Goal: Task Accomplishment & Management: Use online tool/utility

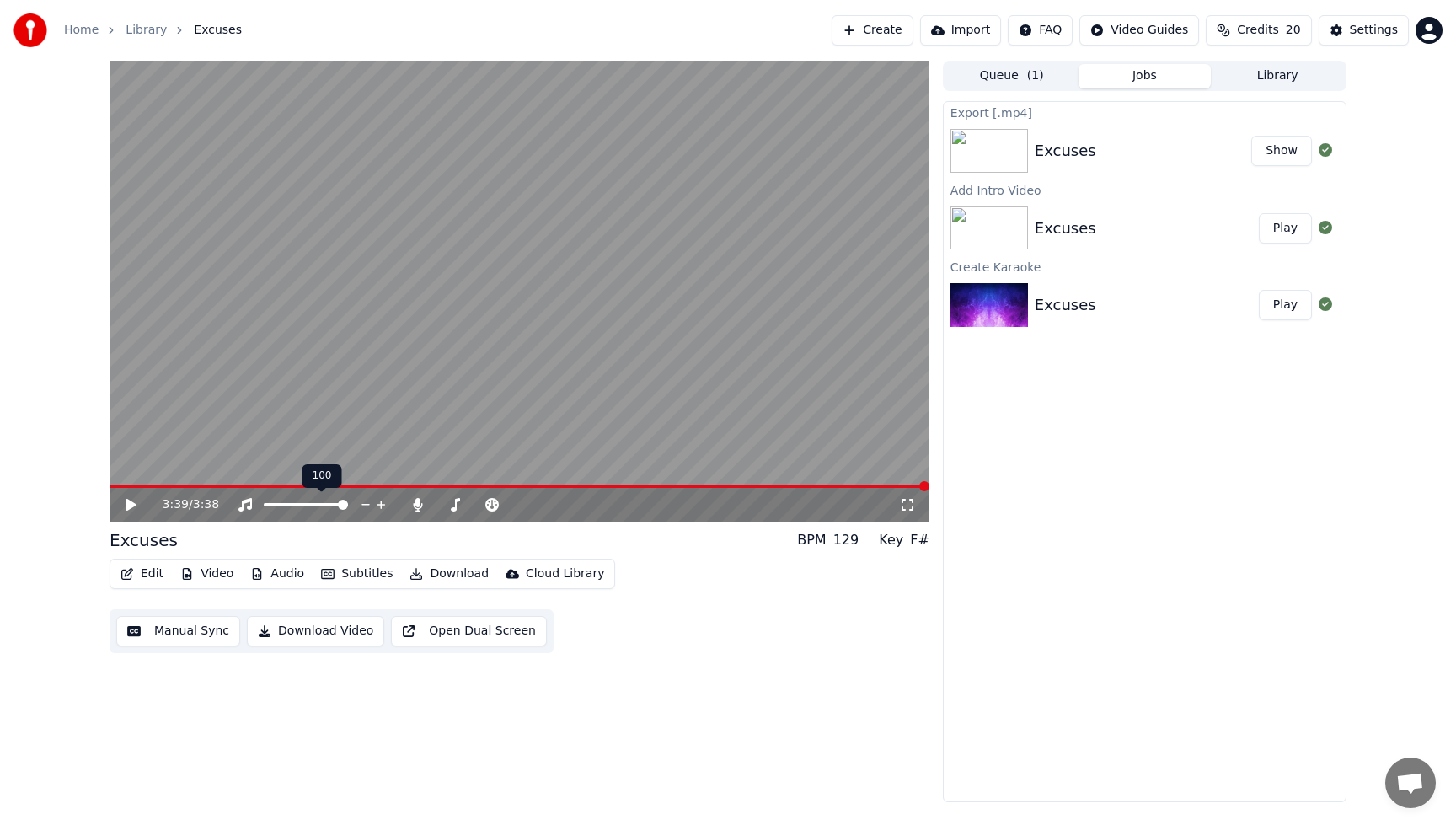
click at [1091, 145] on div "Excuses" at bounding box center [1143, 151] width 216 height 23
click at [1291, 73] on button "Library" at bounding box center [1277, 75] width 133 height 24
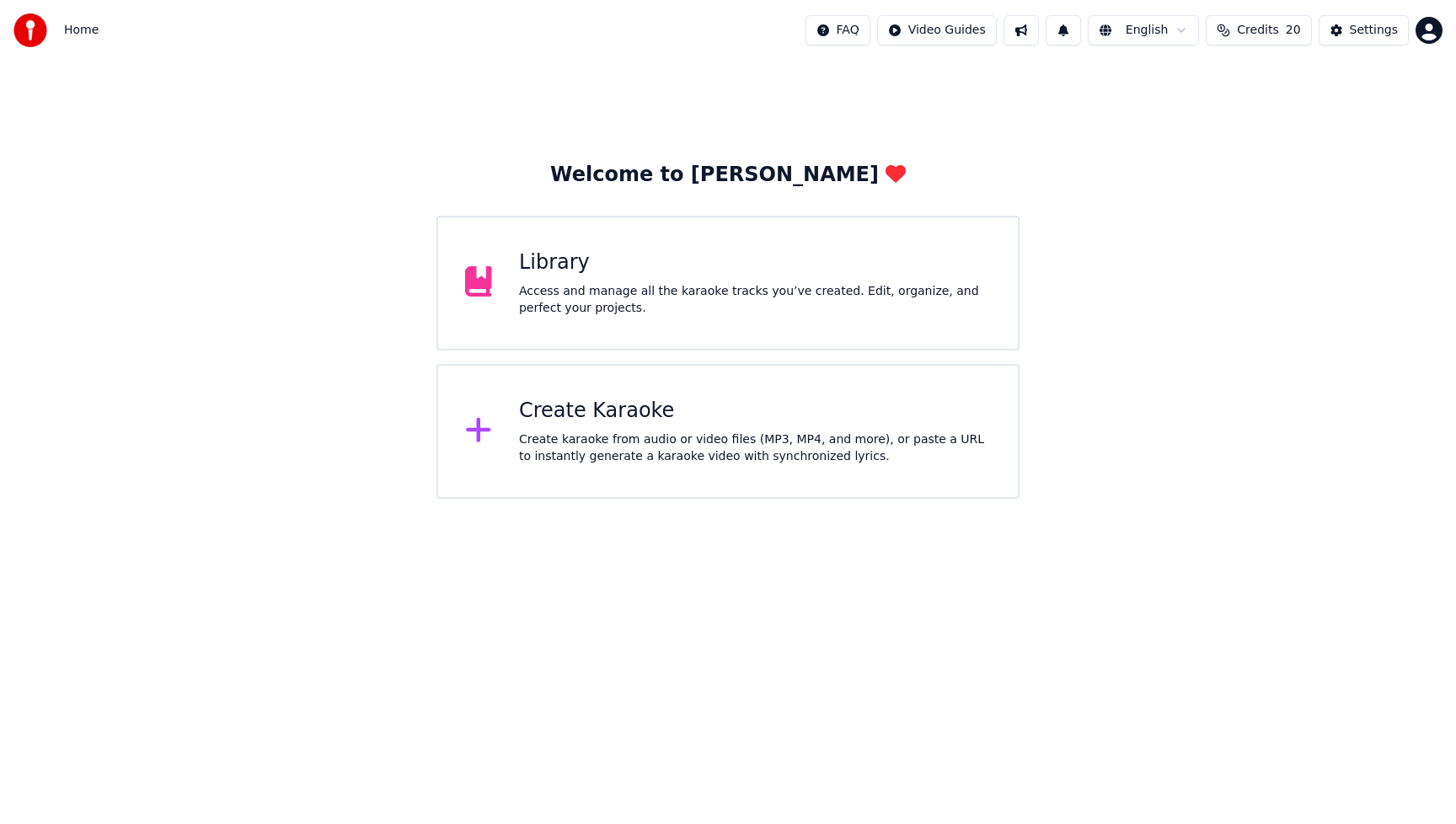
click at [723, 300] on div "Access and manage all the karaoke tracks you’ve created. Edit, organize, and pe…" at bounding box center [755, 299] width 471 height 34
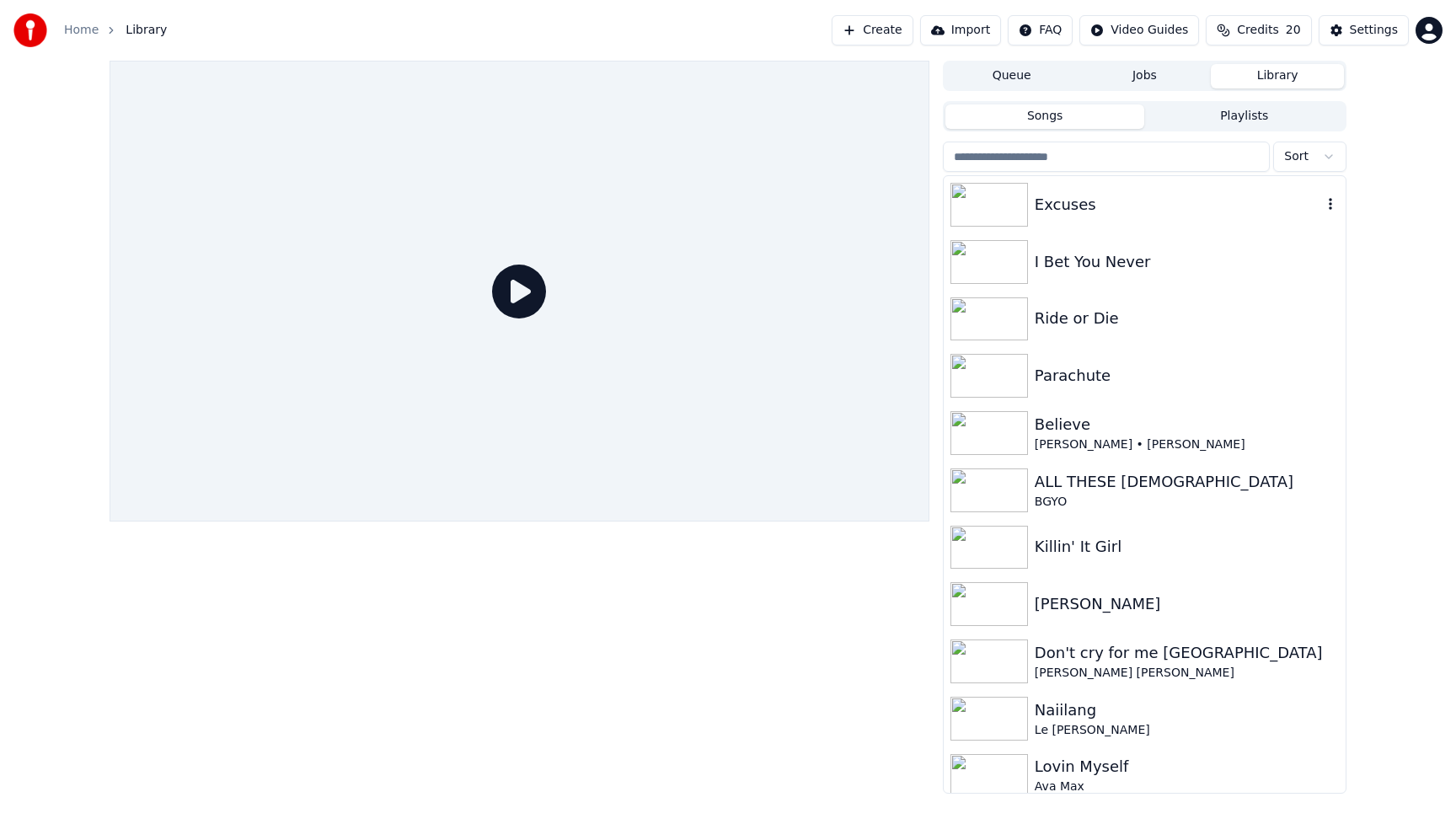
click at [1112, 198] on div "Excuses" at bounding box center [1178, 205] width 287 height 23
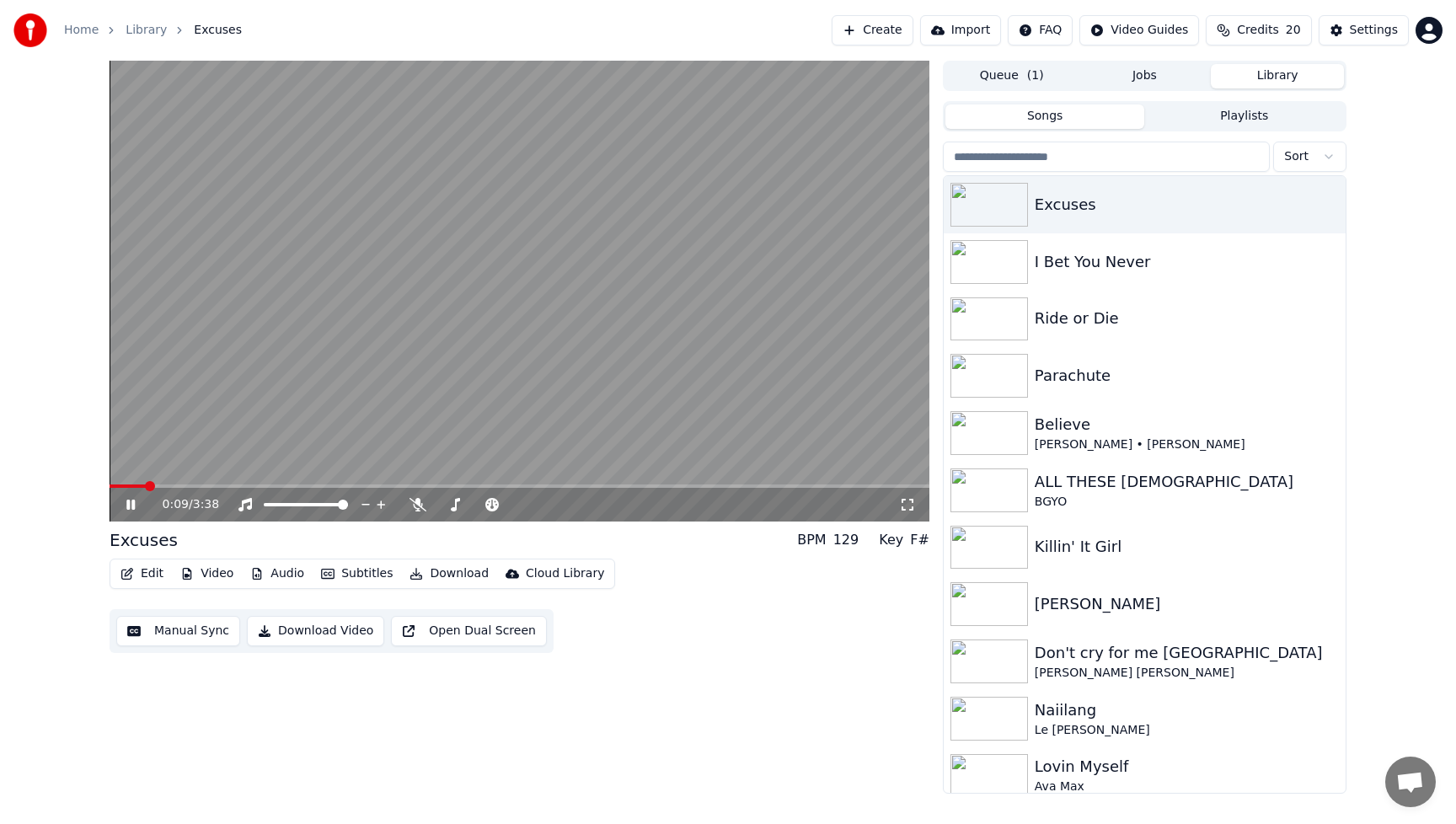
click at [128, 508] on icon at bounding box center [130, 504] width 9 height 10
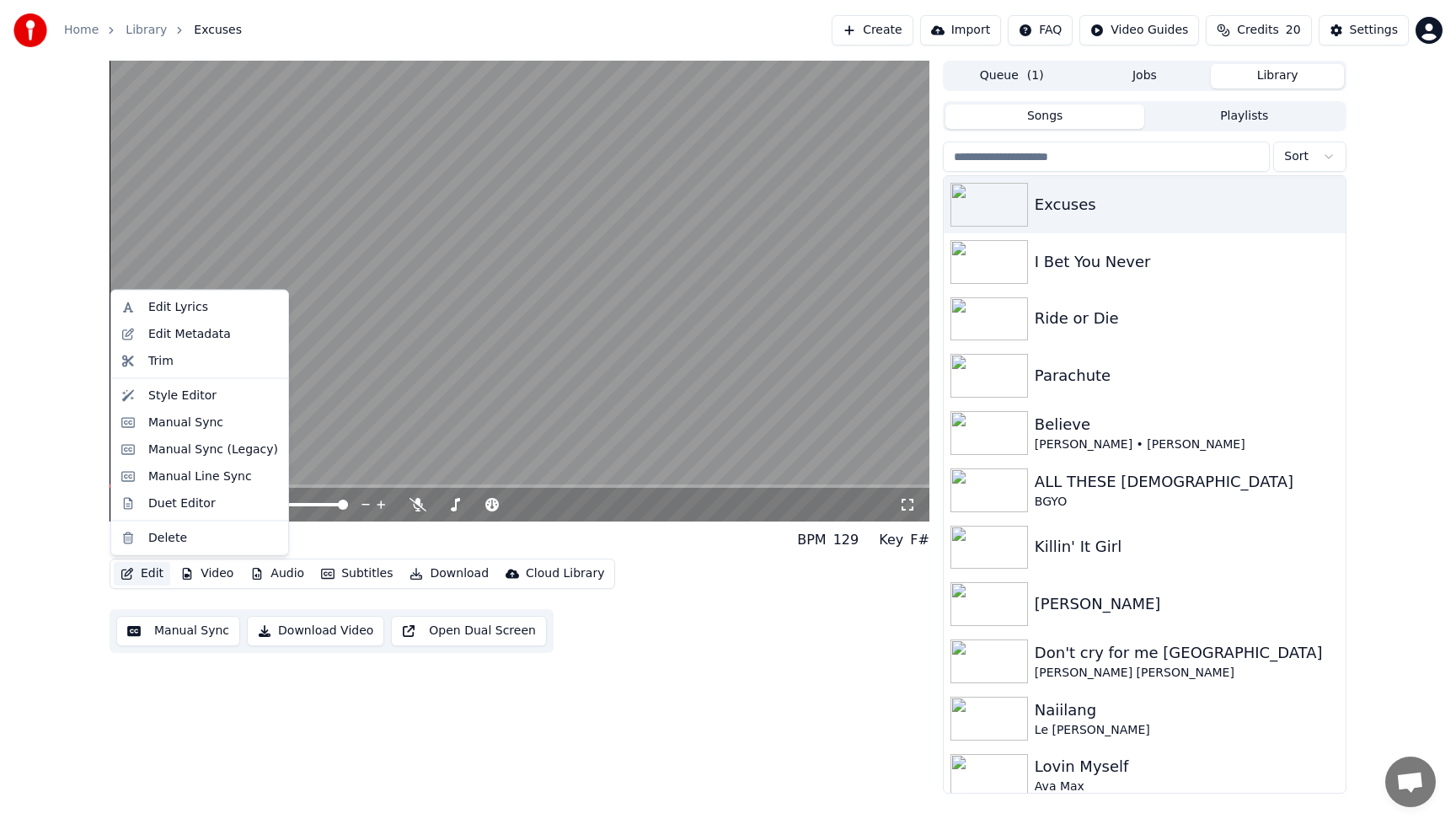
click at [150, 575] on button "Edit" at bounding box center [142, 574] width 56 height 23
click at [167, 394] on div "Style Editor" at bounding box center [182, 394] width 69 height 16
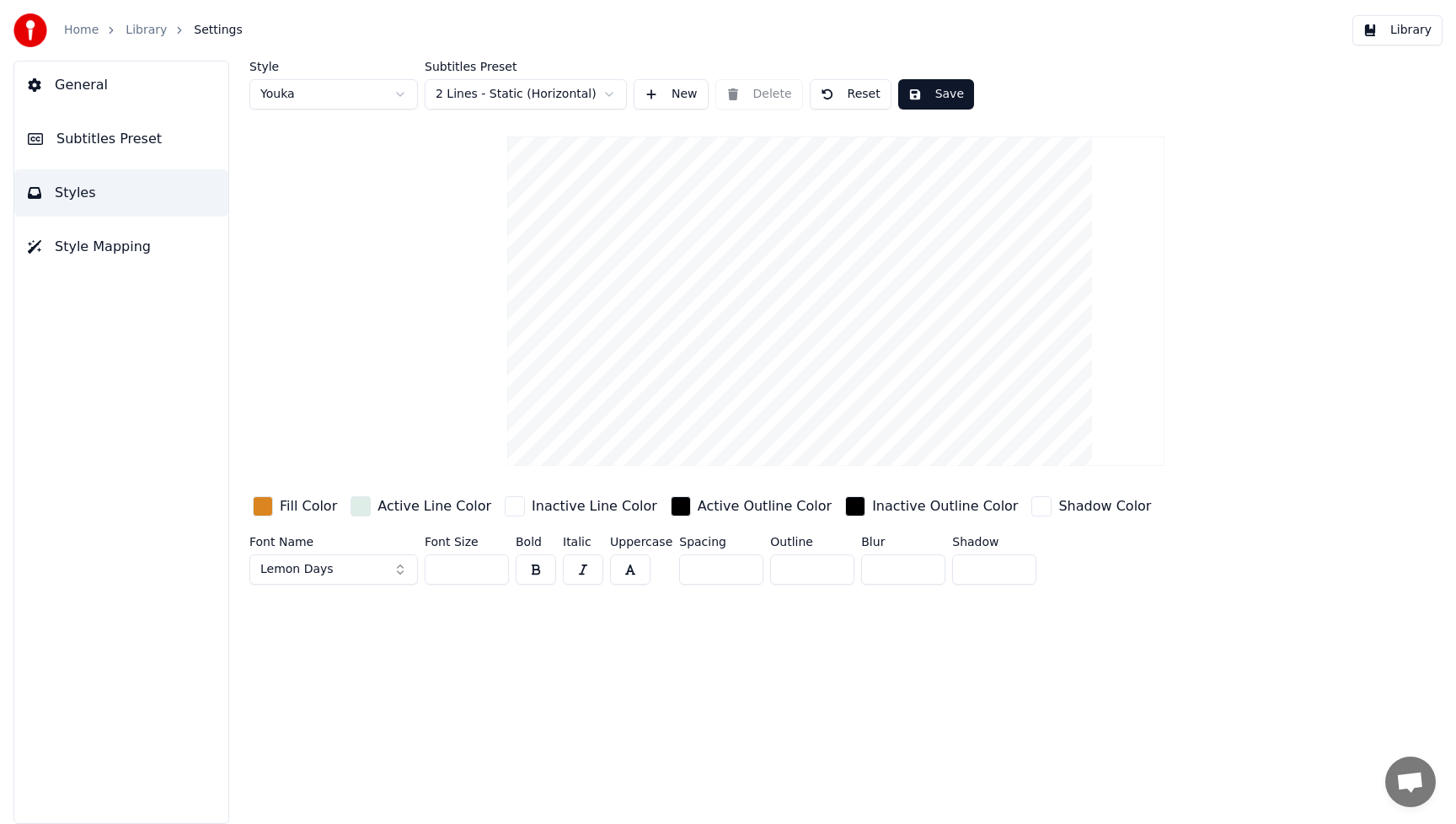
click at [402, 568] on button "Lemon Days" at bounding box center [333, 569] width 168 height 30
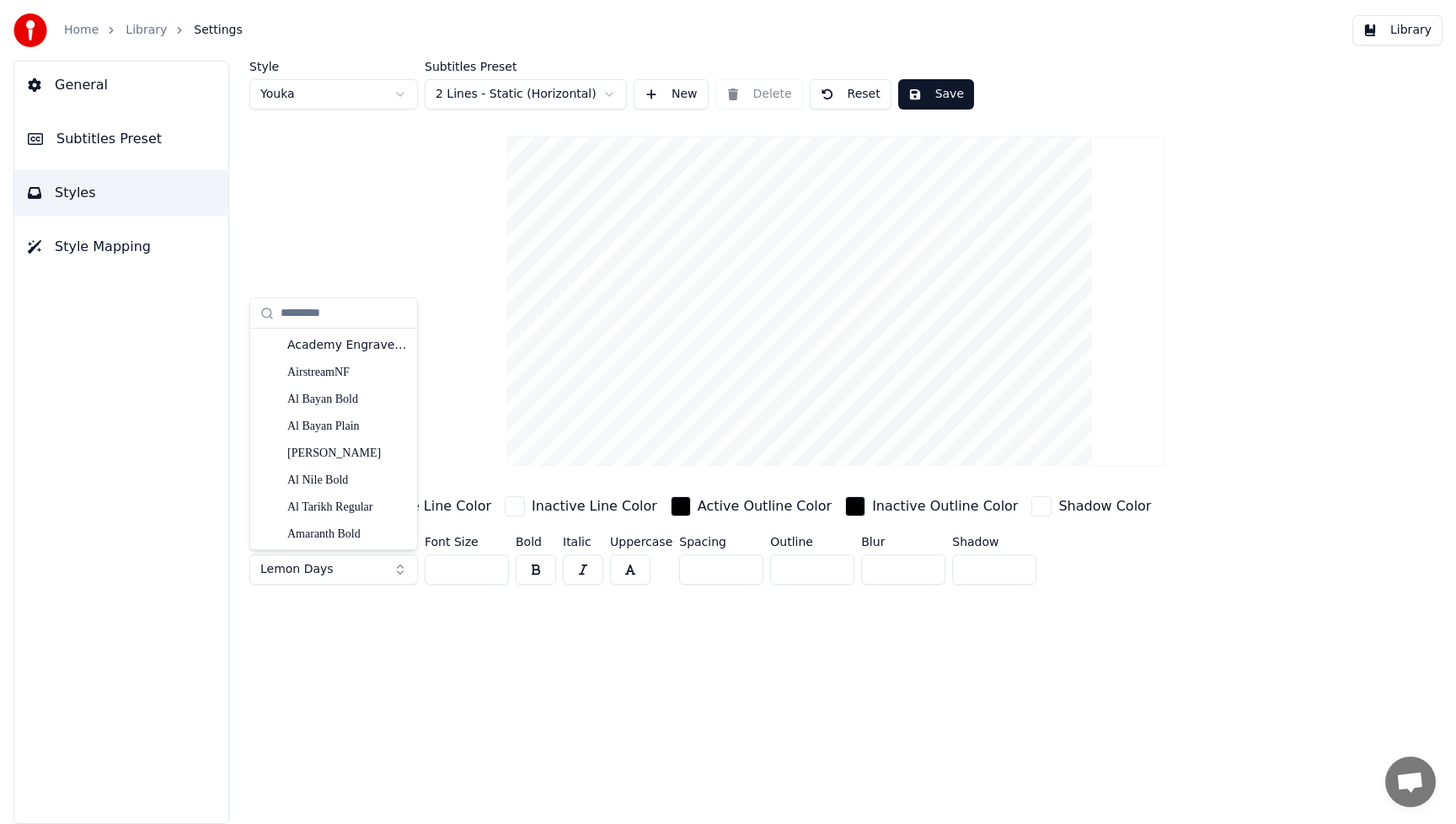
click at [730, 685] on div "Style Youka Subtitles Preset 2 Lines - Static (Horizontal) New Delete Reset Sav…" at bounding box center [835, 442] width 1240 height 763
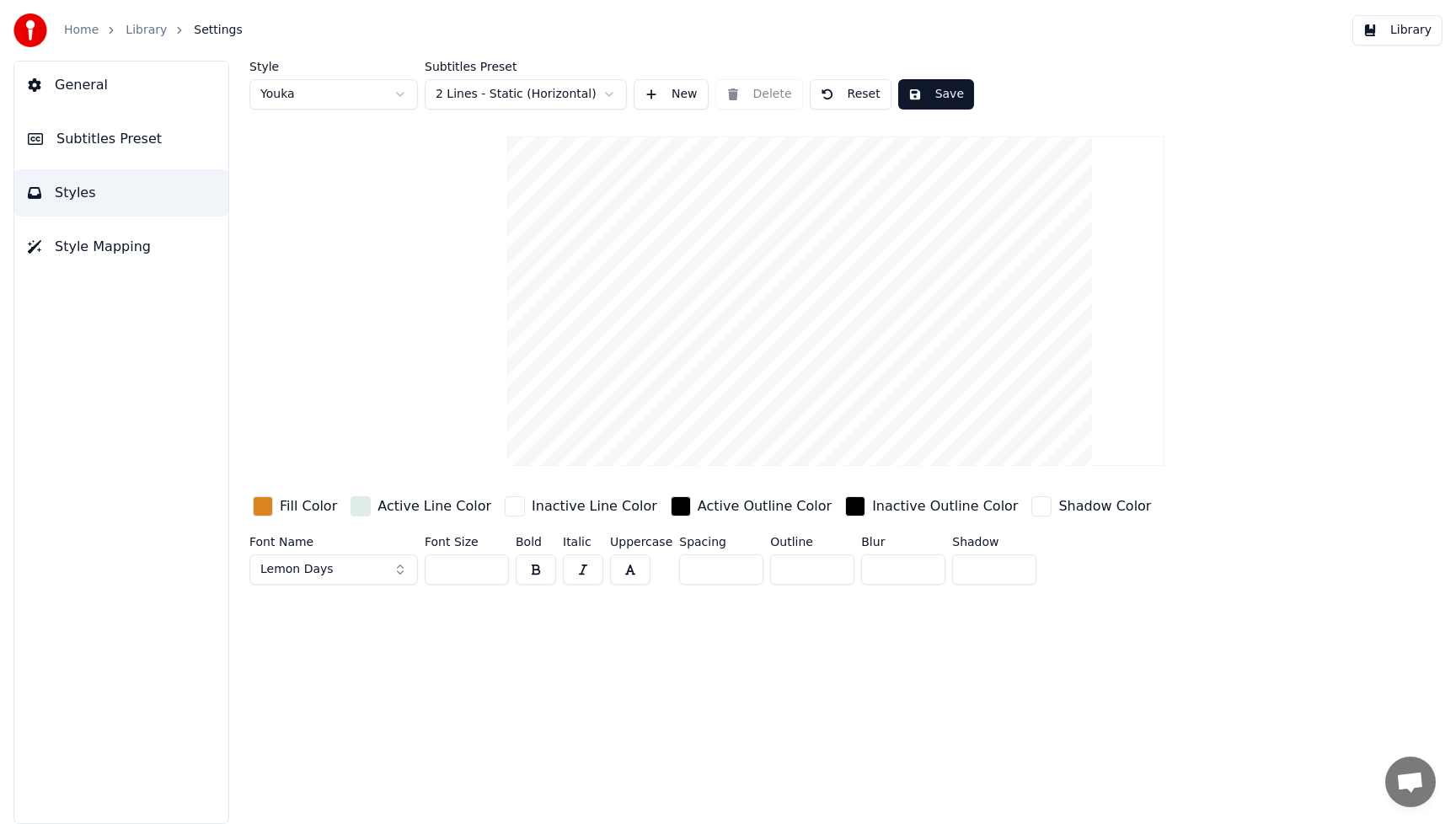
click at [306, 506] on div "Fill Color" at bounding box center [307, 506] width 57 height 20
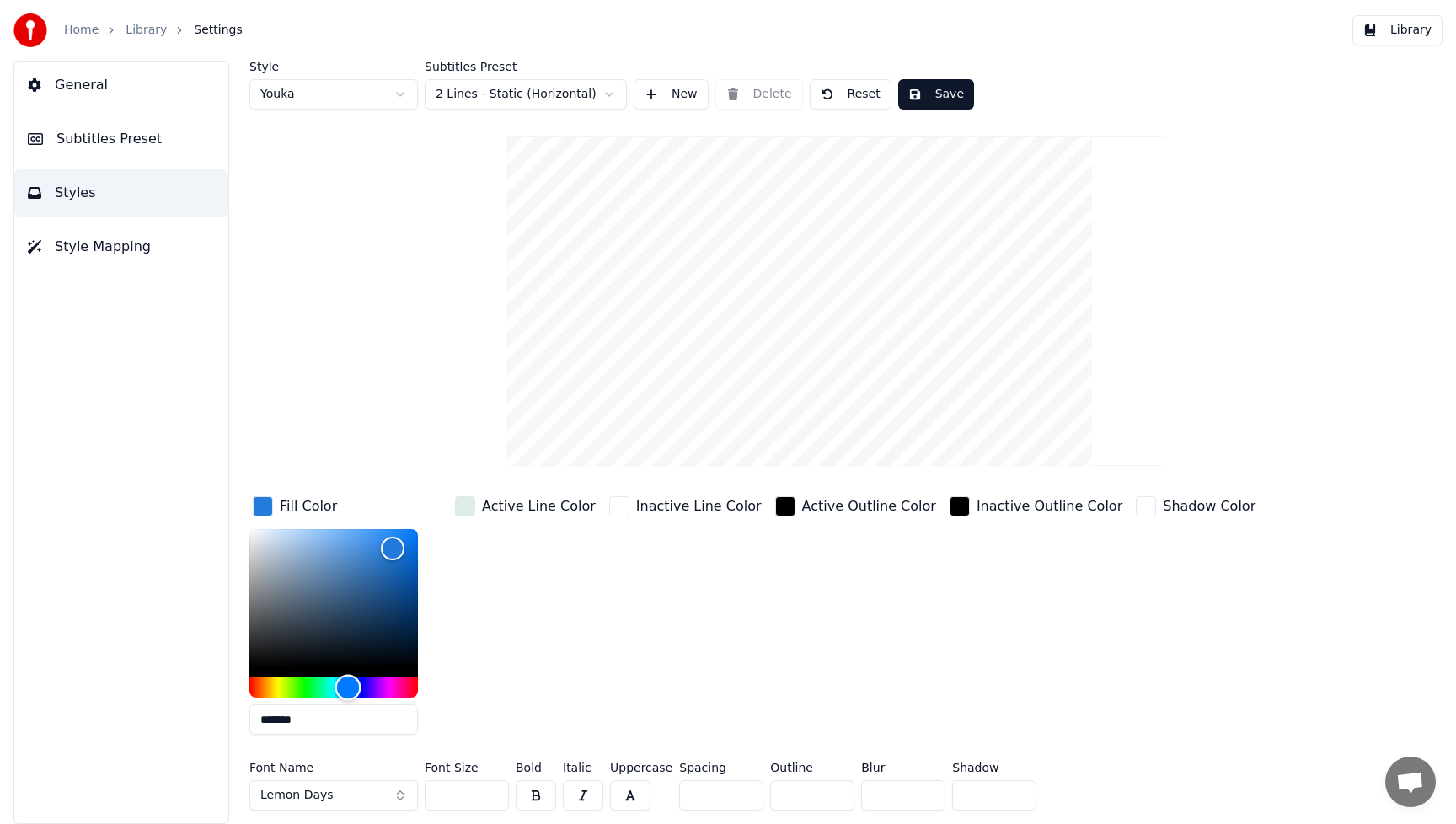
type input "*******"
drag, startPoint x: 274, startPoint y: 692, endPoint x: 352, endPoint y: 691, distance: 78.0
click at [352, 691] on div "Hue" at bounding box center [351, 687] width 26 height 26
click at [956, 96] on button "Save" at bounding box center [935, 94] width 75 height 30
click at [1427, 36] on button "Library" at bounding box center [1396, 30] width 90 height 30
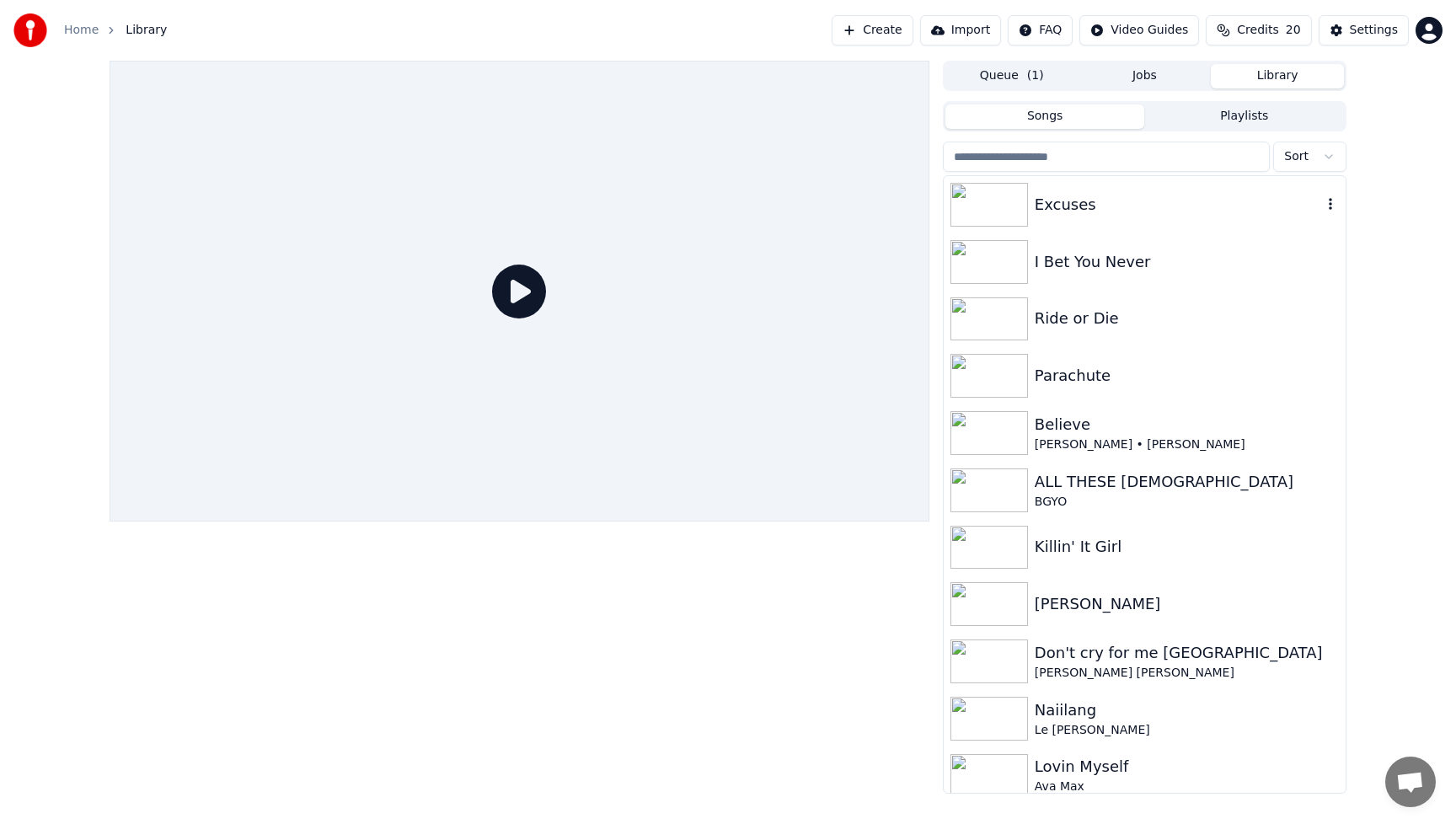
click at [1113, 200] on div "Excuses" at bounding box center [1178, 205] width 287 height 23
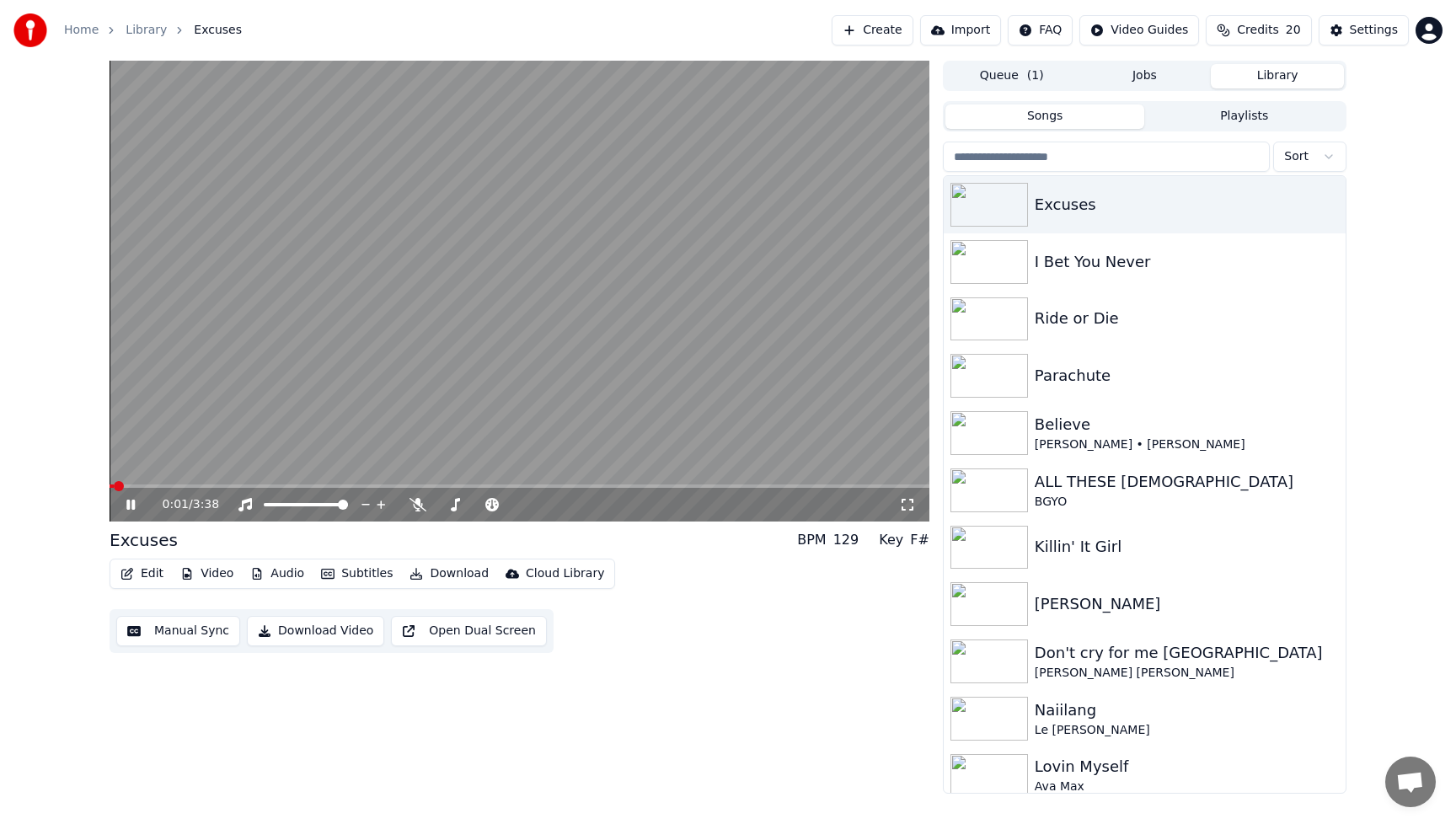
click at [133, 506] on icon at bounding box center [130, 504] width 9 height 10
click at [205, 571] on button "Video" at bounding box center [207, 574] width 67 height 23
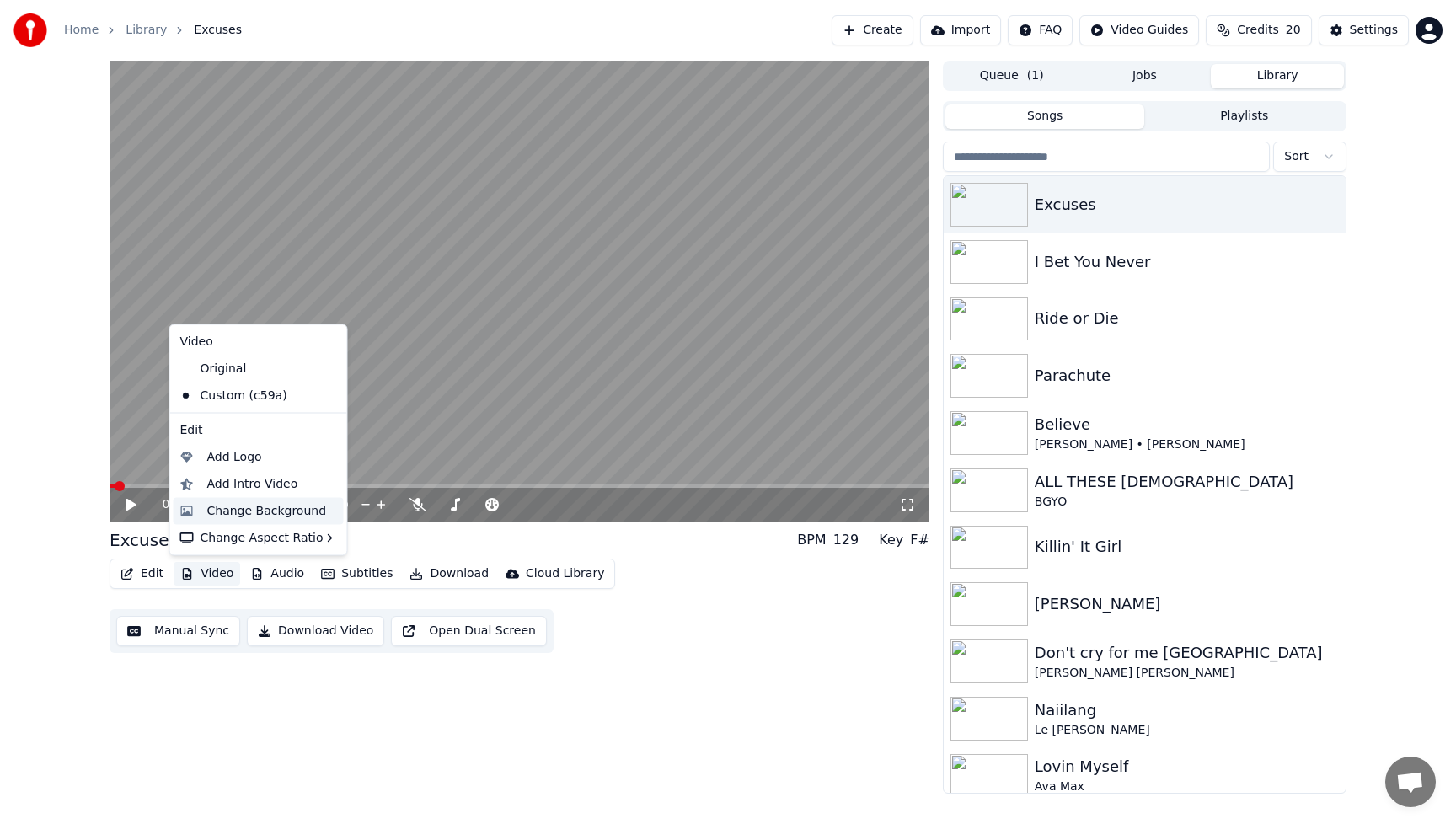
click at [239, 514] on div "Change Background" at bounding box center [267, 510] width 120 height 16
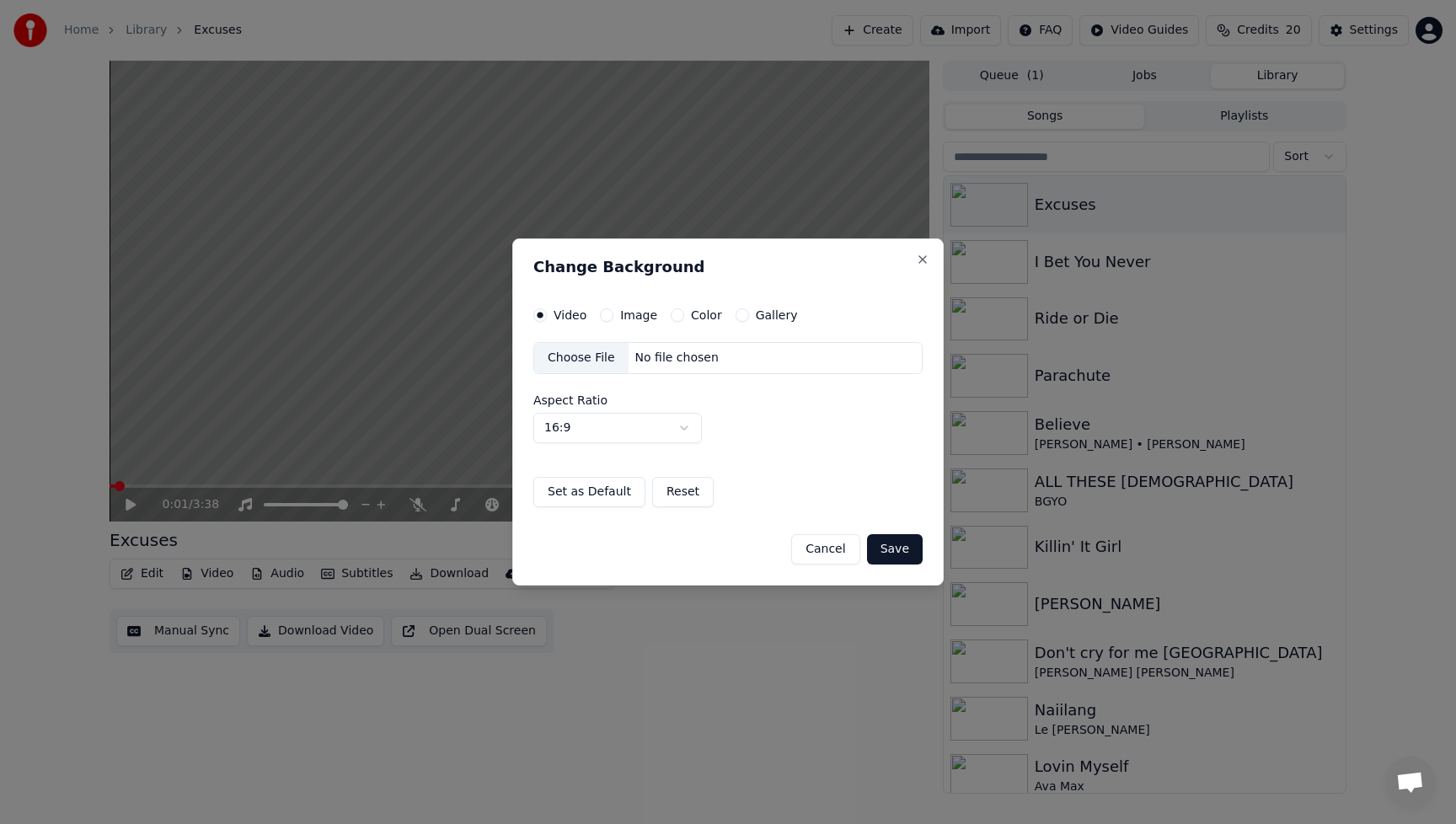
click at [562, 354] on div "Choose File" at bounding box center [582, 357] width 95 height 30
click at [897, 550] on button "Save" at bounding box center [895, 549] width 56 height 30
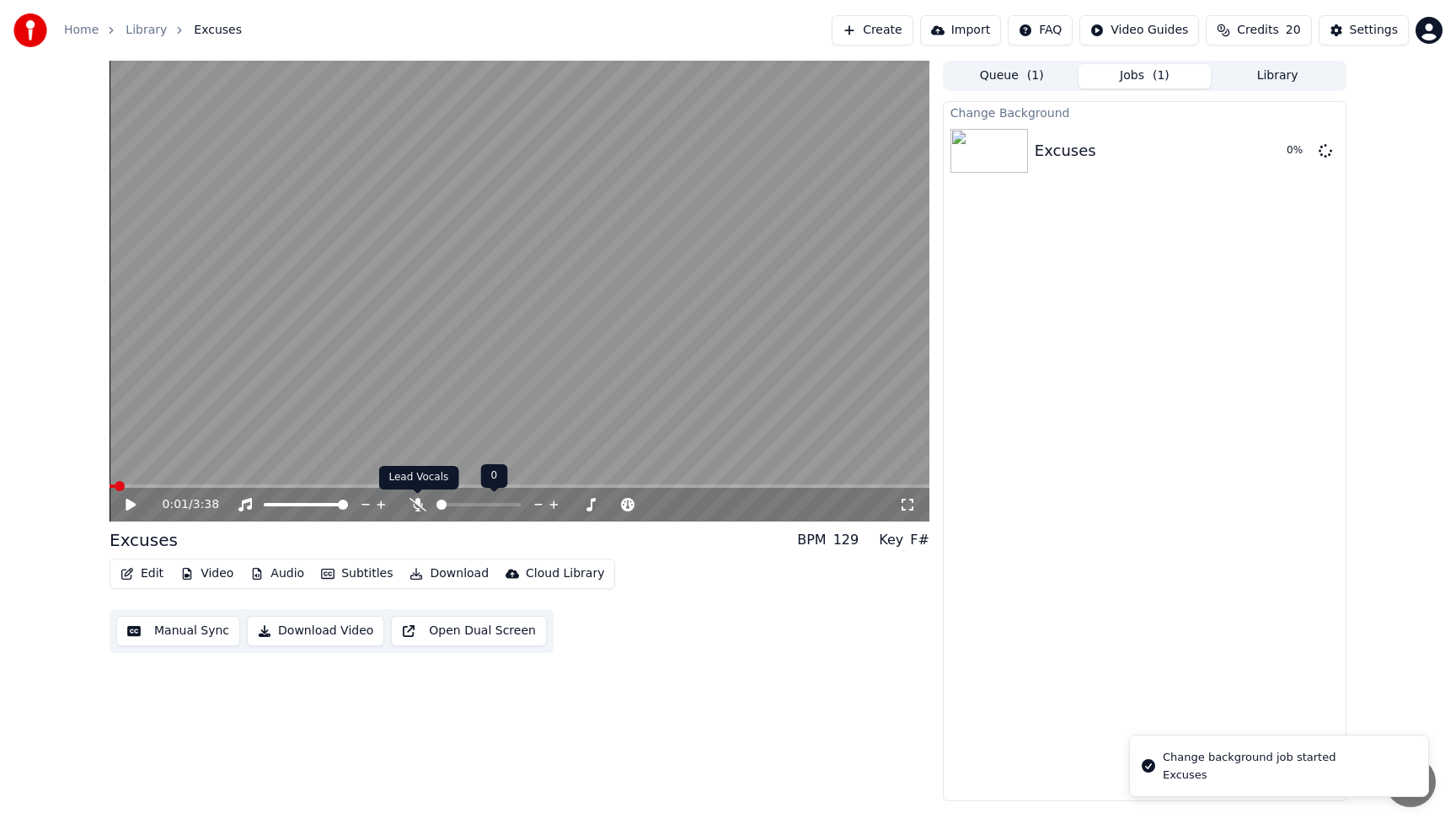
click at [416, 503] on icon at bounding box center [417, 504] width 16 height 14
click at [417, 505] on icon at bounding box center [417, 504] width 10 height 14
click at [417, 503] on icon at bounding box center [417, 504] width 16 height 14
click at [417, 503] on icon at bounding box center [417, 504] width 10 height 14
click at [1131, 533] on div "Change Background Excuses 2 %" at bounding box center [1145, 451] width 404 height 699
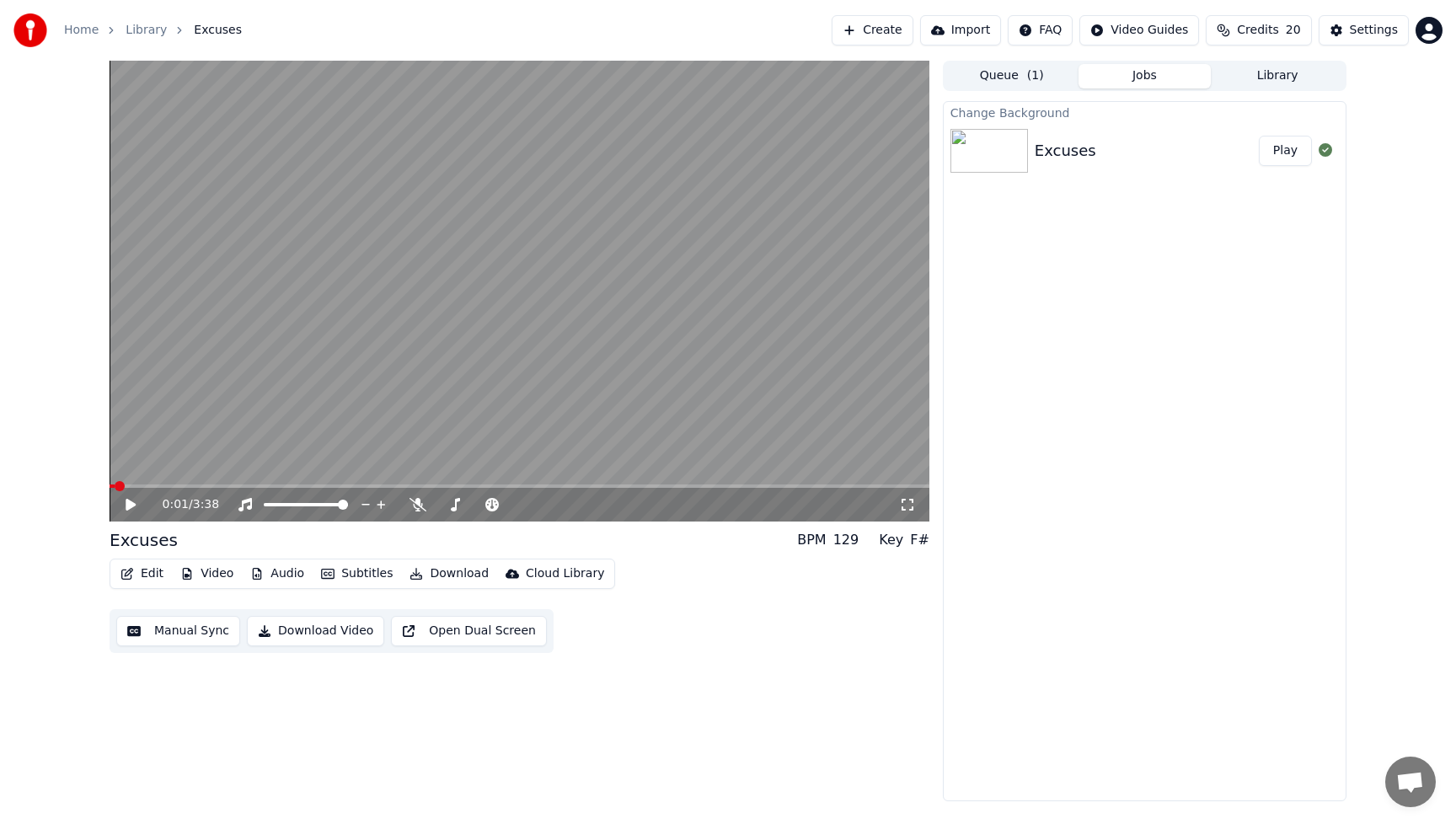
click at [214, 580] on button "Video" at bounding box center [207, 574] width 67 height 23
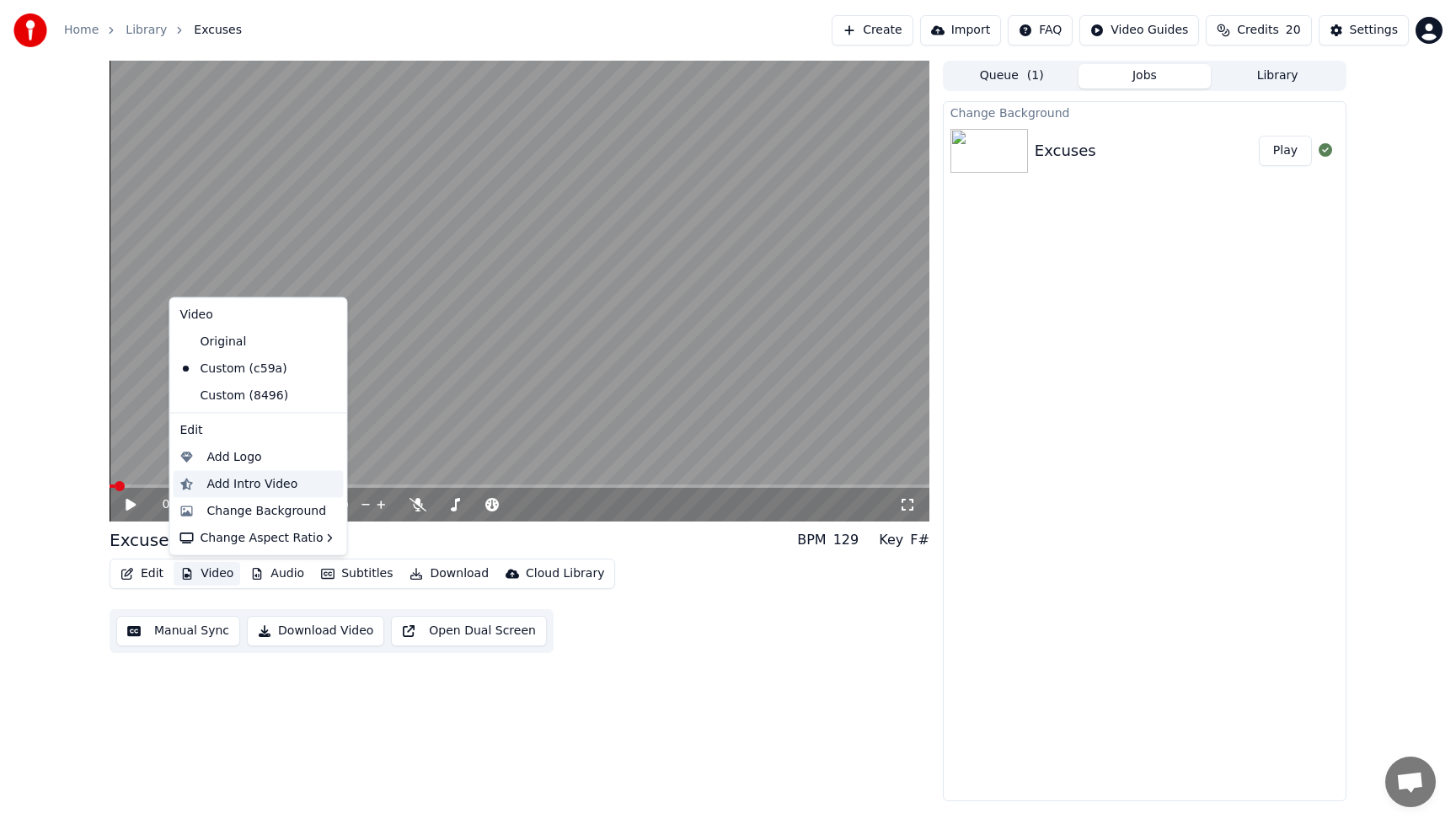
click at [227, 476] on div "Add Intro Video" at bounding box center [252, 483] width 91 height 16
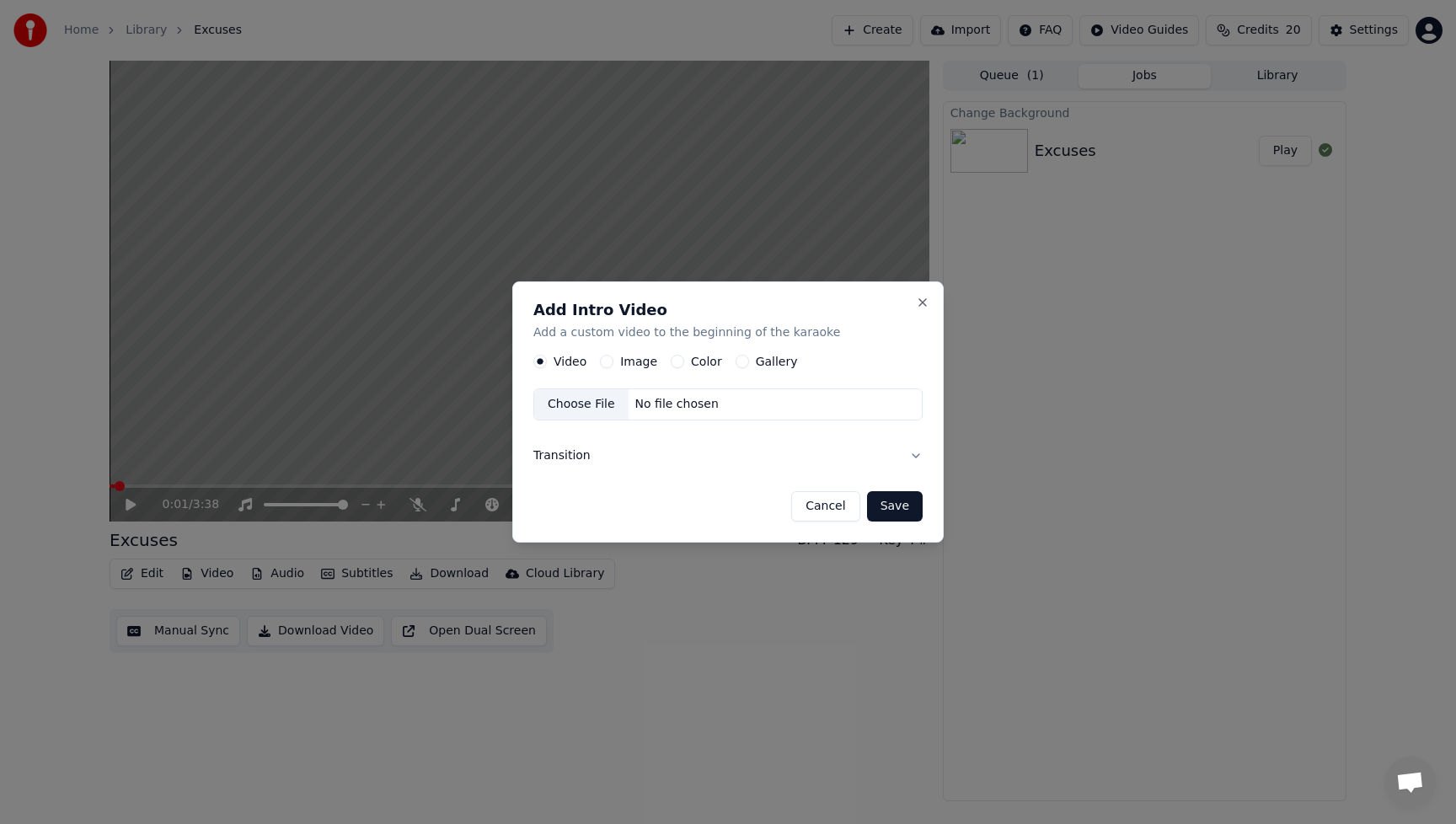
click at [615, 361] on div "Image" at bounding box center [628, 361] width 57 height 14
click at [607, 361] on button "Image" at bounding box center [607, 361] width 14 height 14
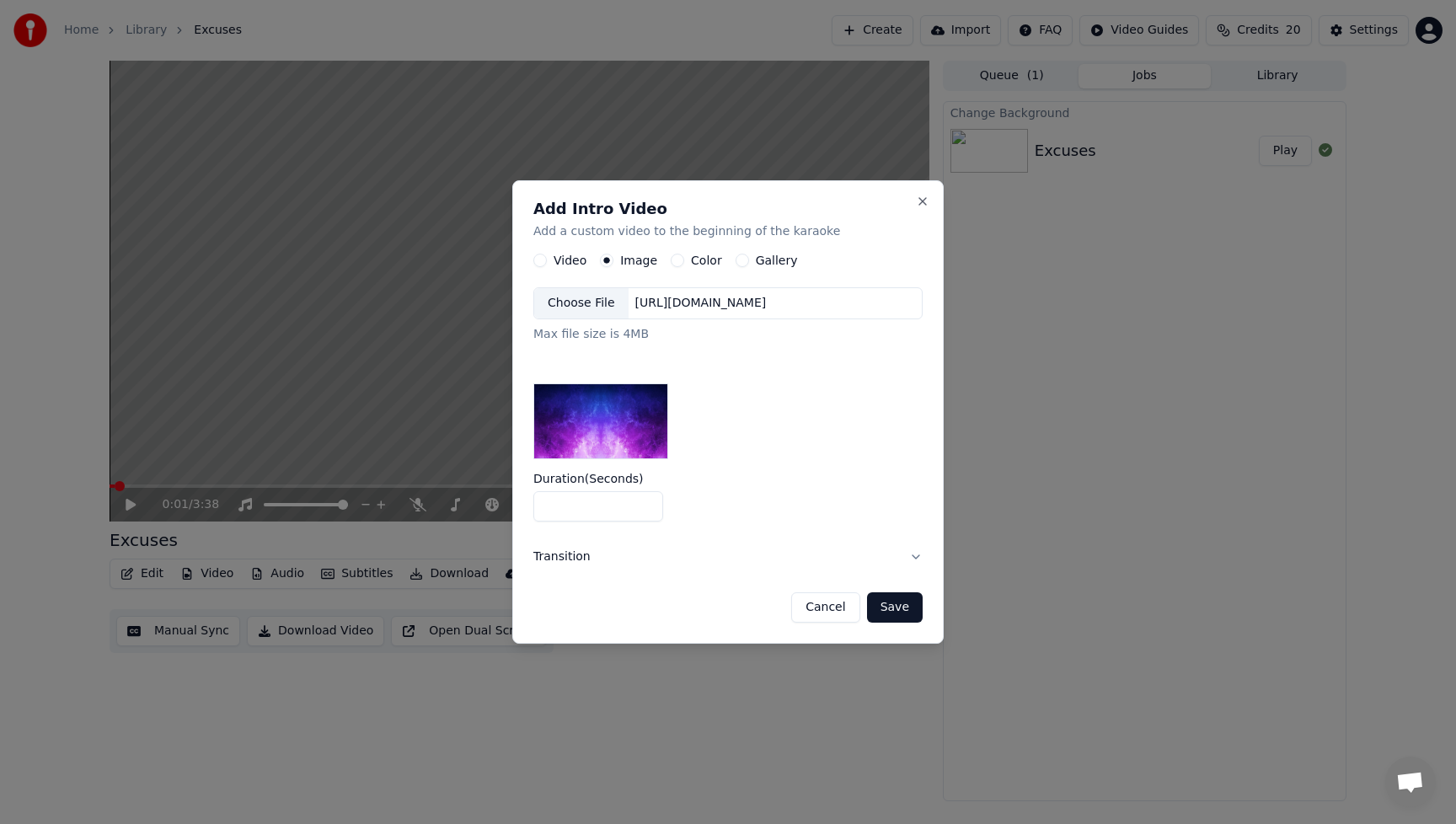
click at [567, 302] on div "Choose File" at bounding box center [582, 302] width 95 height 30
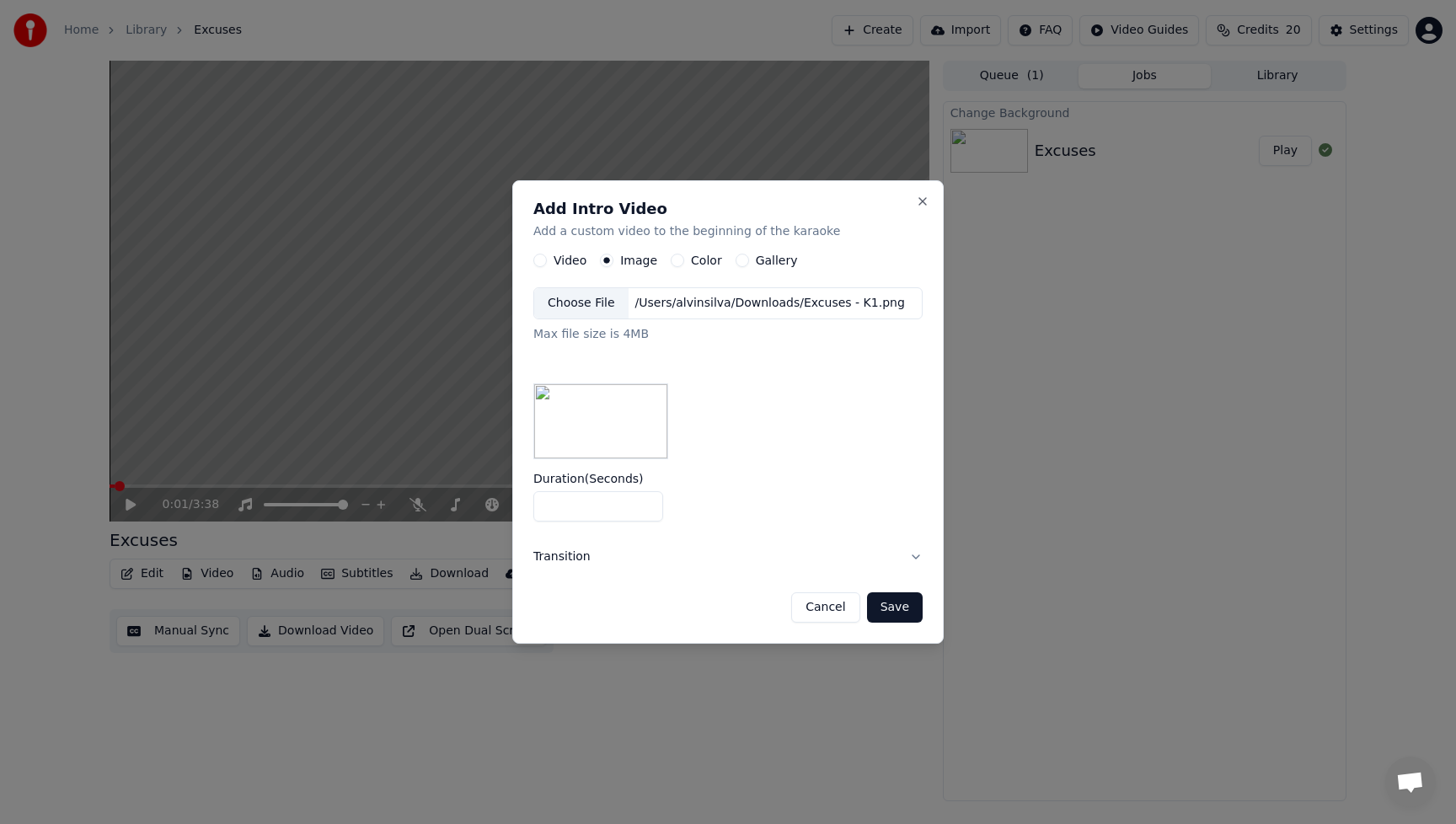
click at [890, 608] on button "Save" at bounding box center [895, 607] width 56 height 30
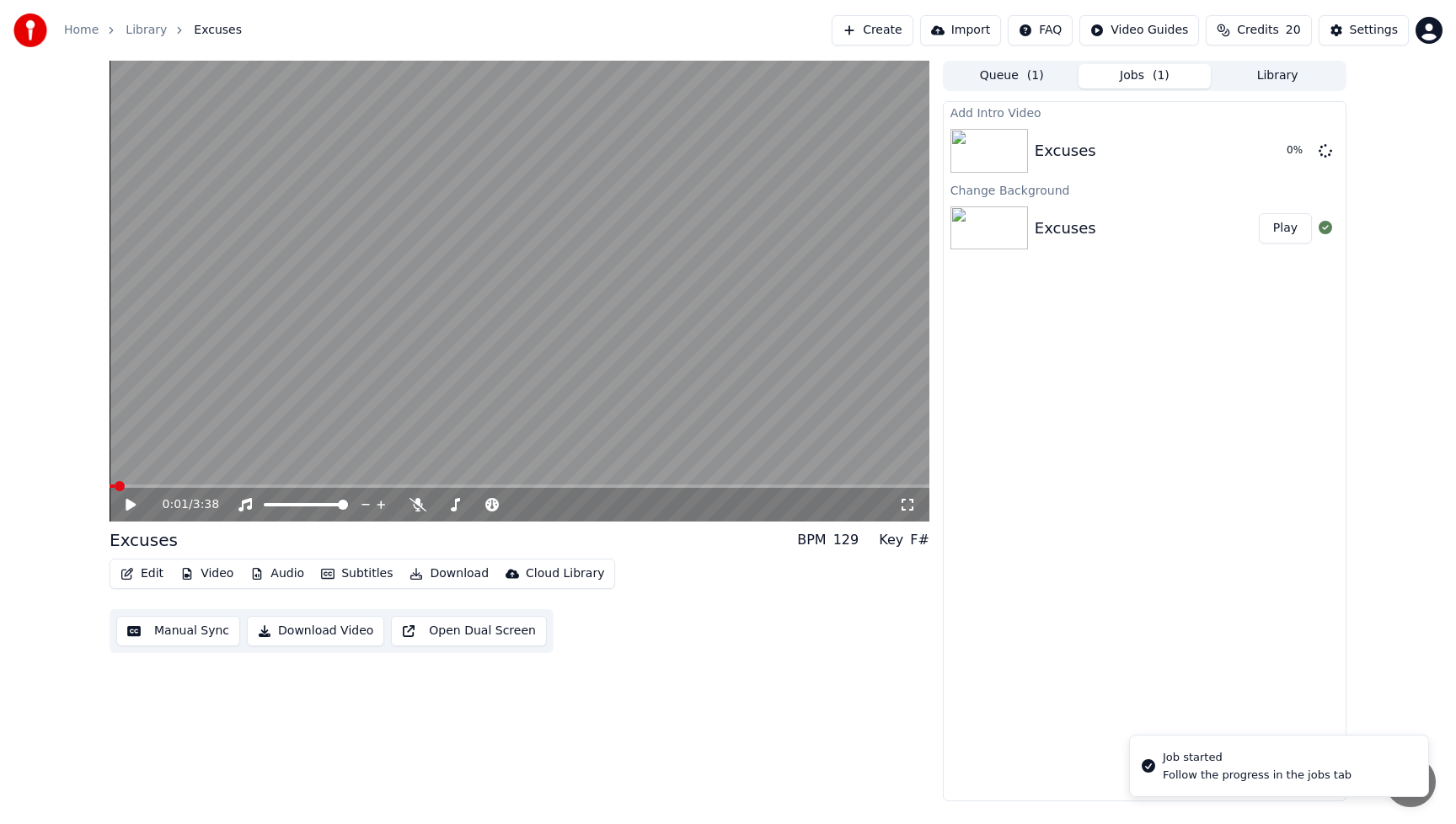
click at [1112, 484] on div "Add Intro Video Excuses 0 % Change Background Excuses Play" at bounding box center [1145, 451] width 404 height 699
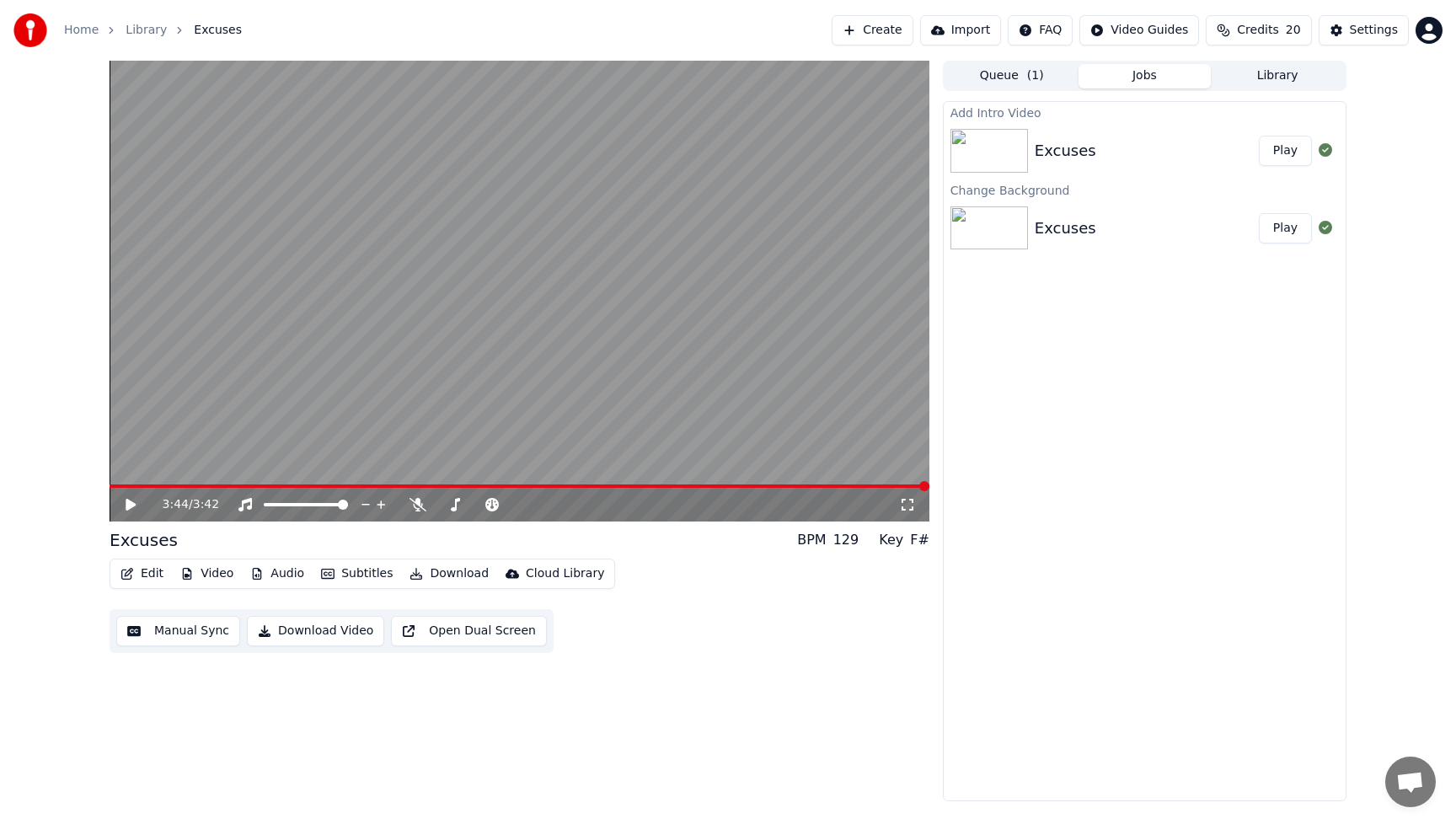
click at [1293, 148] on button "Play" at bounding box center [1285, 150] width 53 height 30
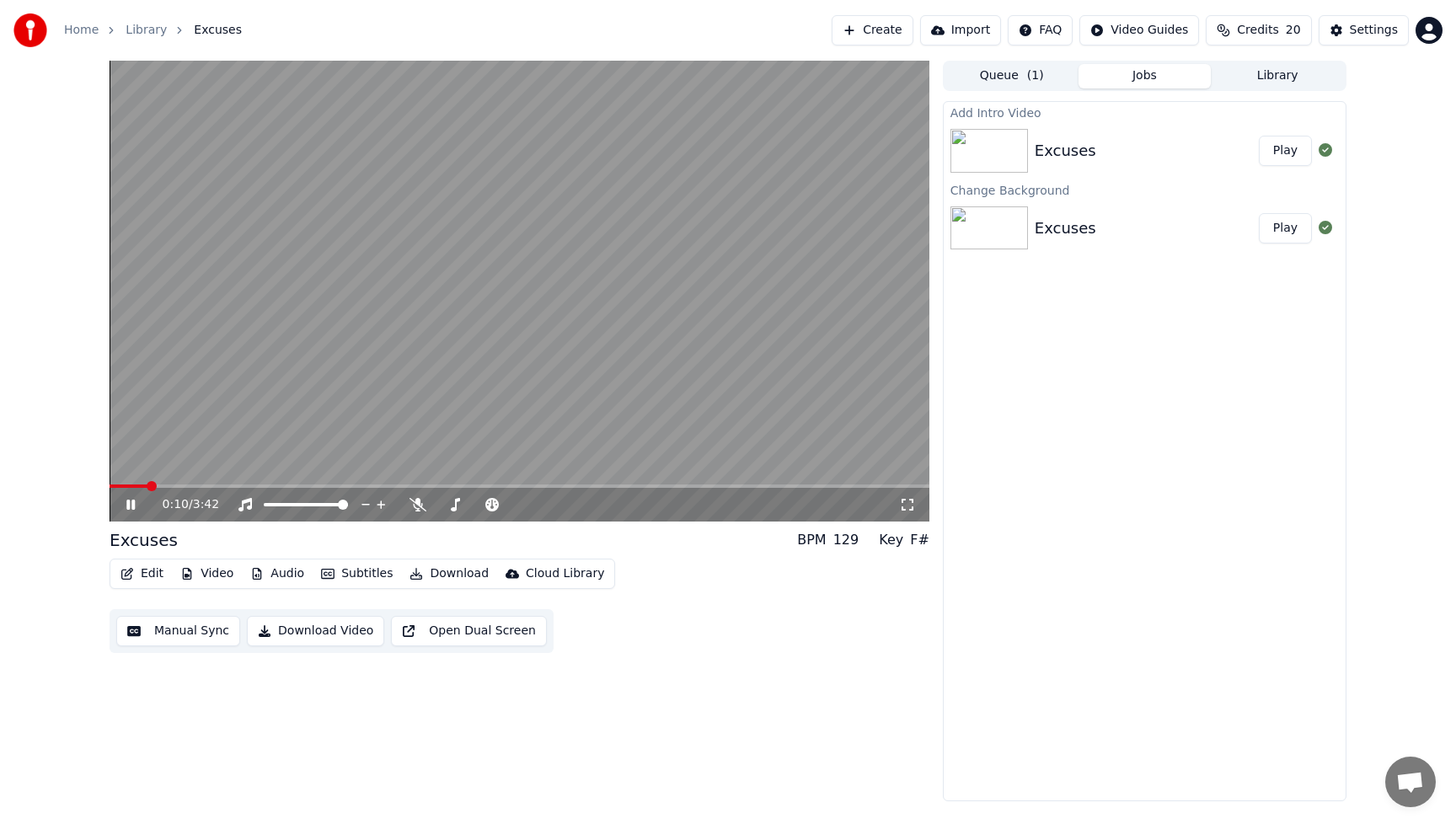
click at [1298, 155] on button "Play" at bounding box center [1285, 150] width 53 height 30
click at [132, 505] on icon at bounding box center [130, 504] width 9 height 10
click at [211, 577] on button "Video" at bounding box center [207, 574] width 67 height 23
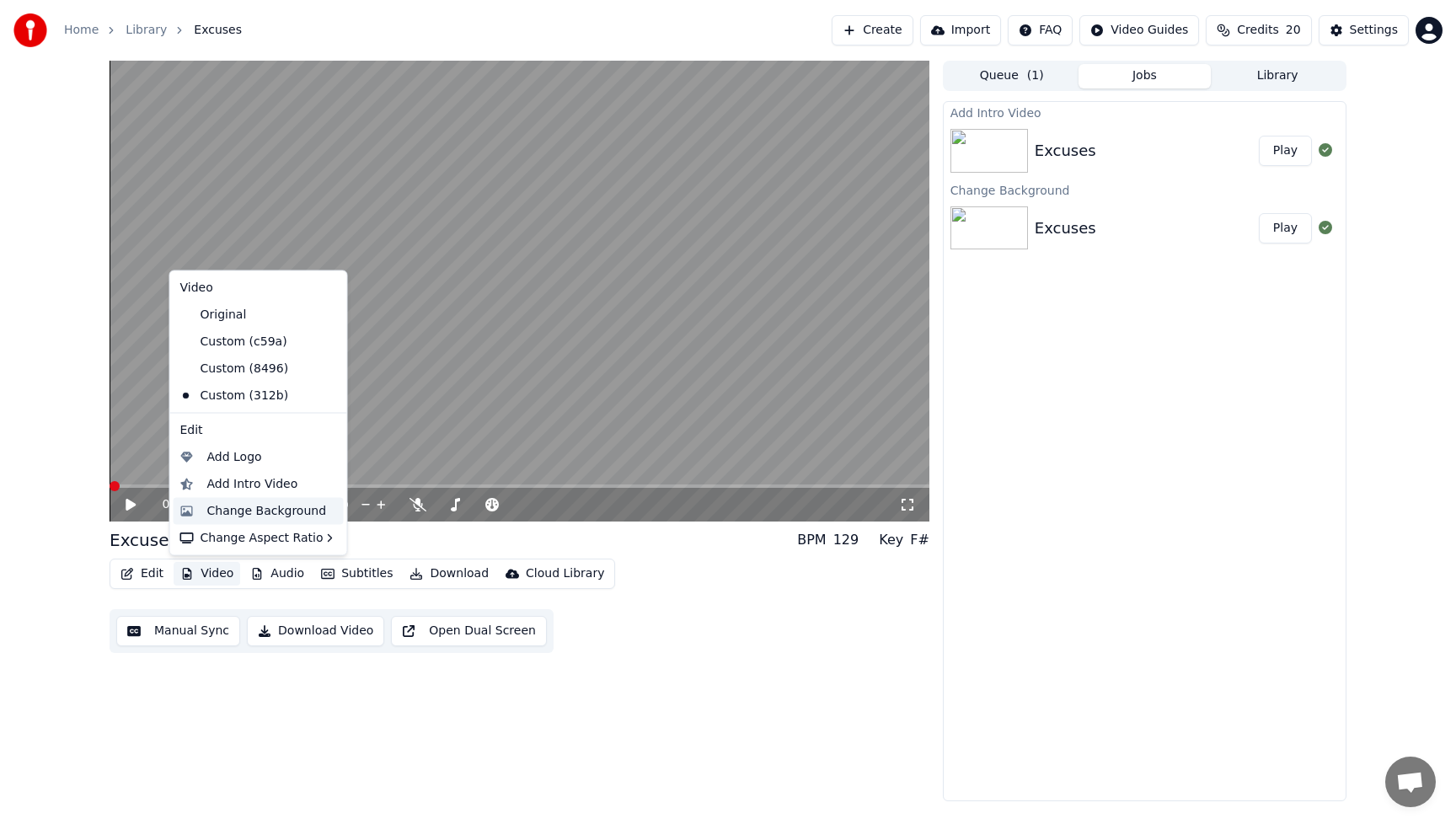
click at [248, 509] on div "Change Background" at bounding box center [267, 510] width 120 height 16
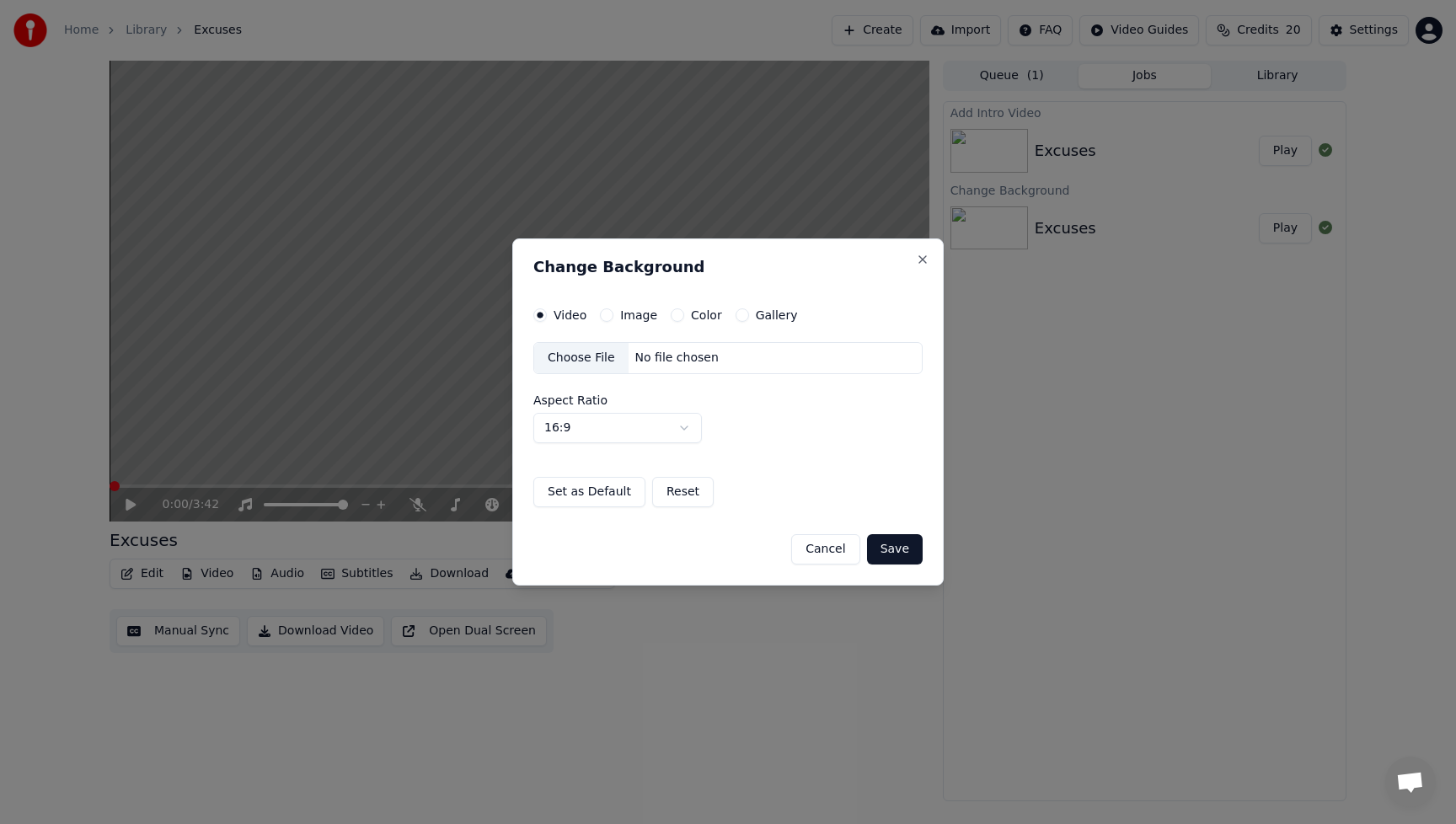
click at [829, 549] on button "Cancel" at bounding box center [825, 549] width 69 height 30
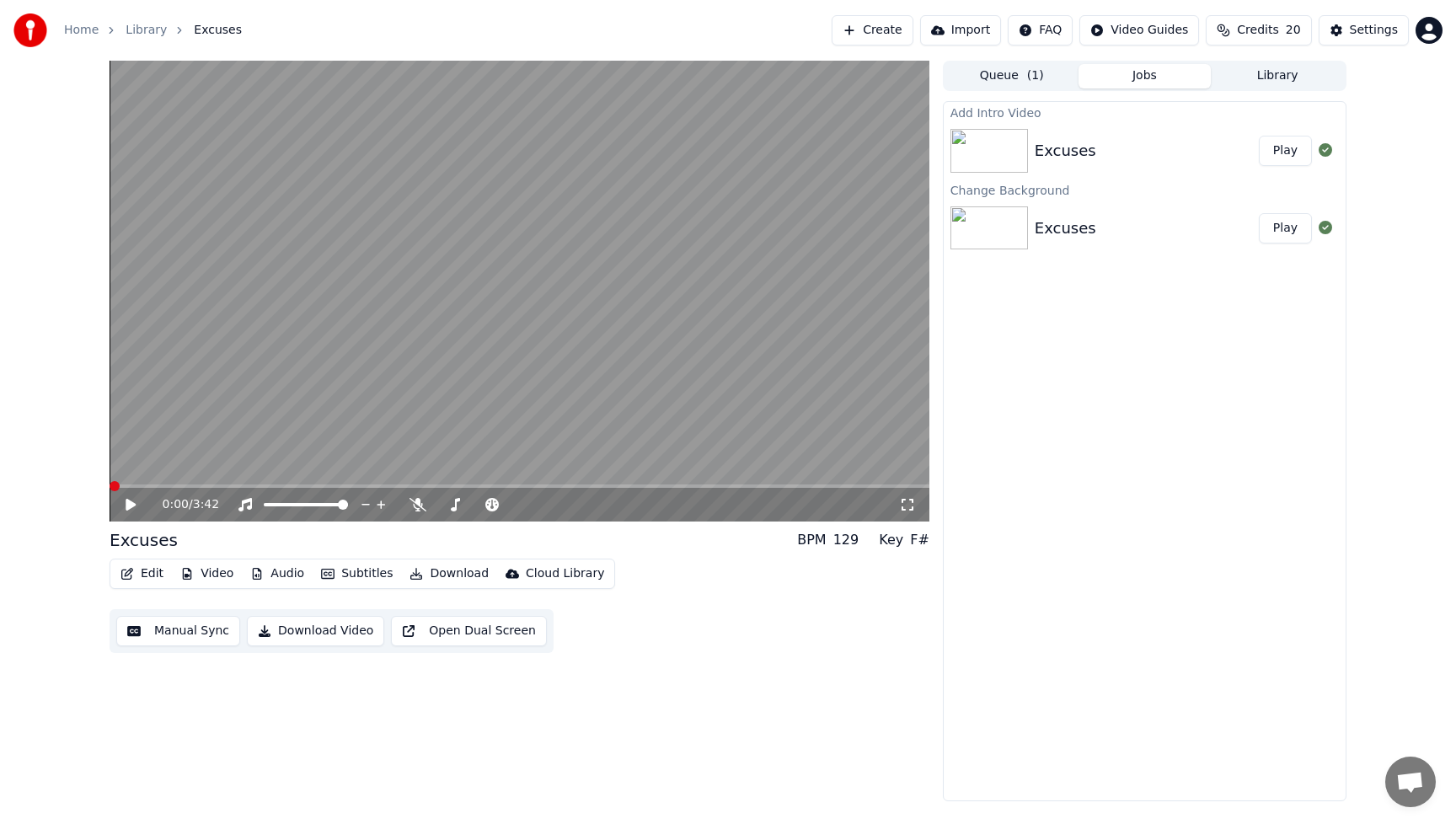
click at [216, 573] on button "Video" at bounding box center [207, 574] width 67 height 23
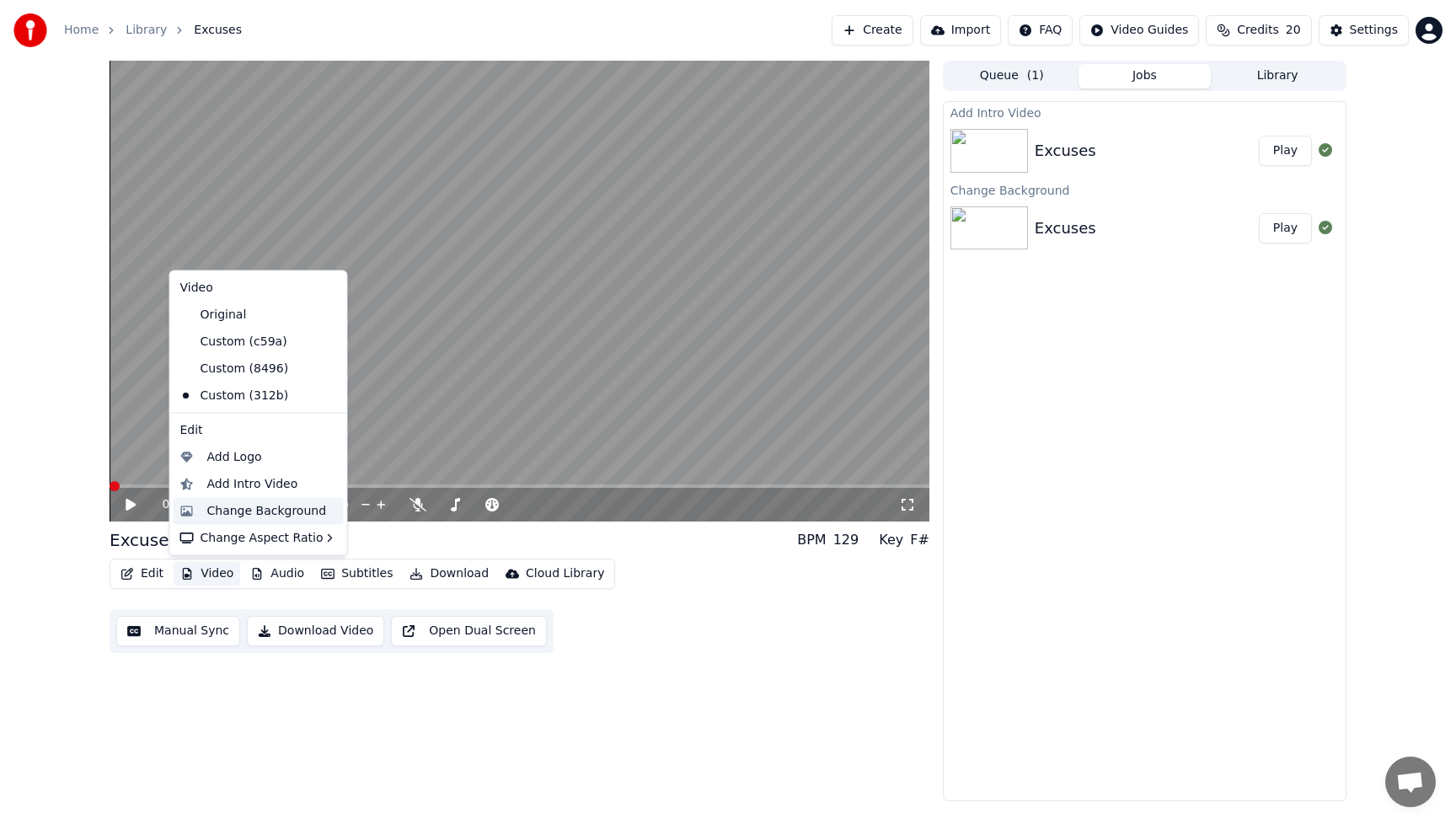
click at [271, 514] on div "Change Background" at bounding box center [267, 510] width 120 height 16
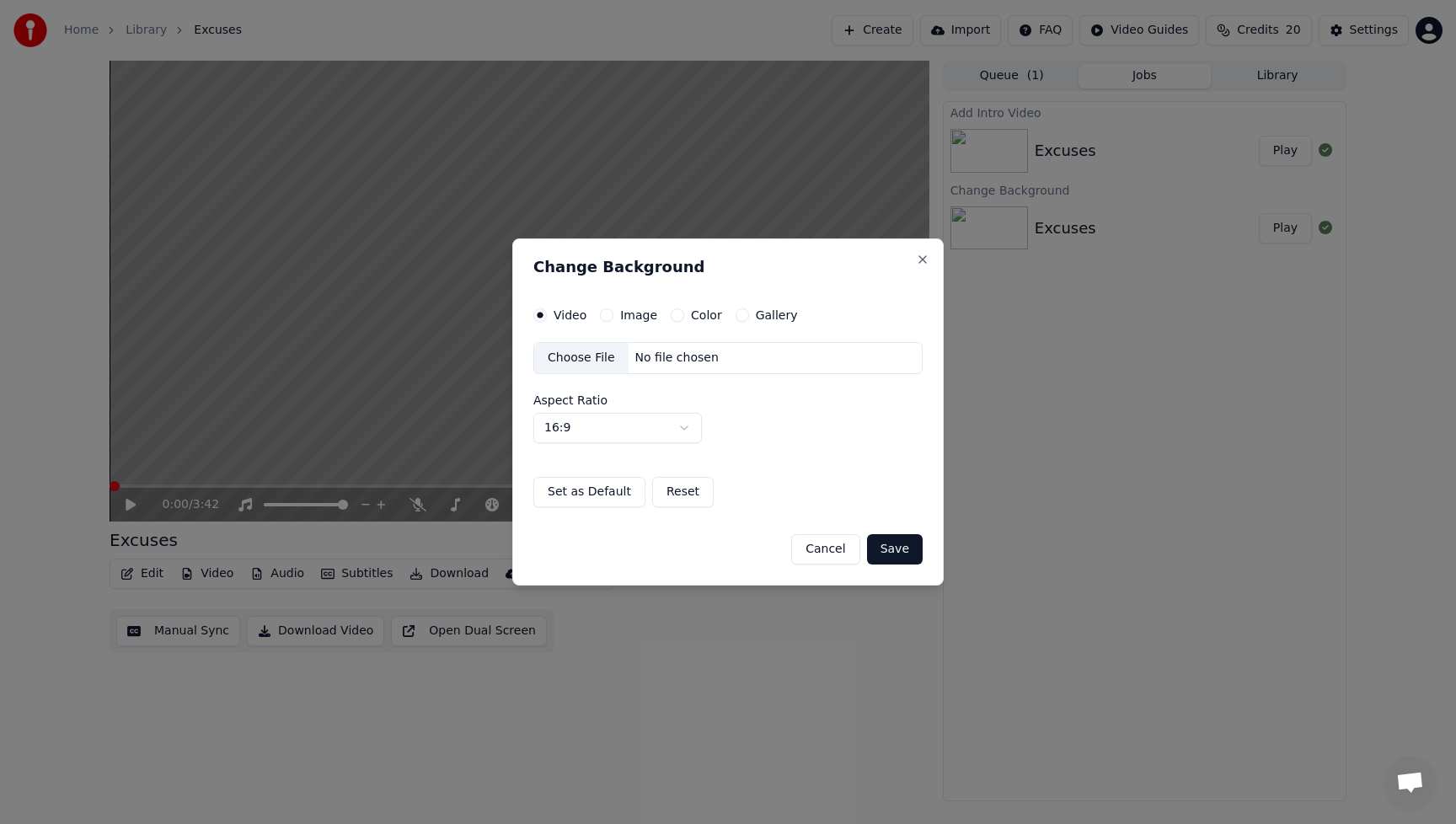
click at [600, 358] on div "Choose File" at bounding box center [582, 357] width 95 height 30
click at [910, 557] on button "Save" at bounding box center [895, 549] width 56 height 30
